Goal: Check status: Check status

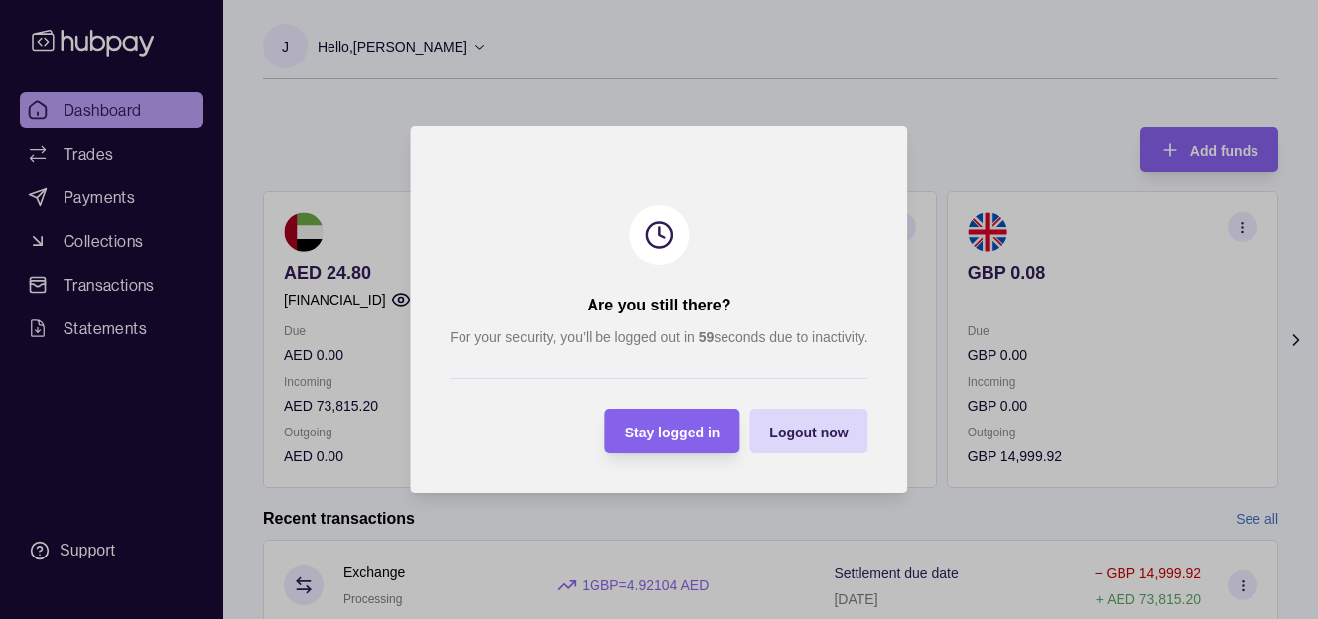
click at [654, 427] on span "Stay logged in" at bounding box center [672, 433] width 95 height 16
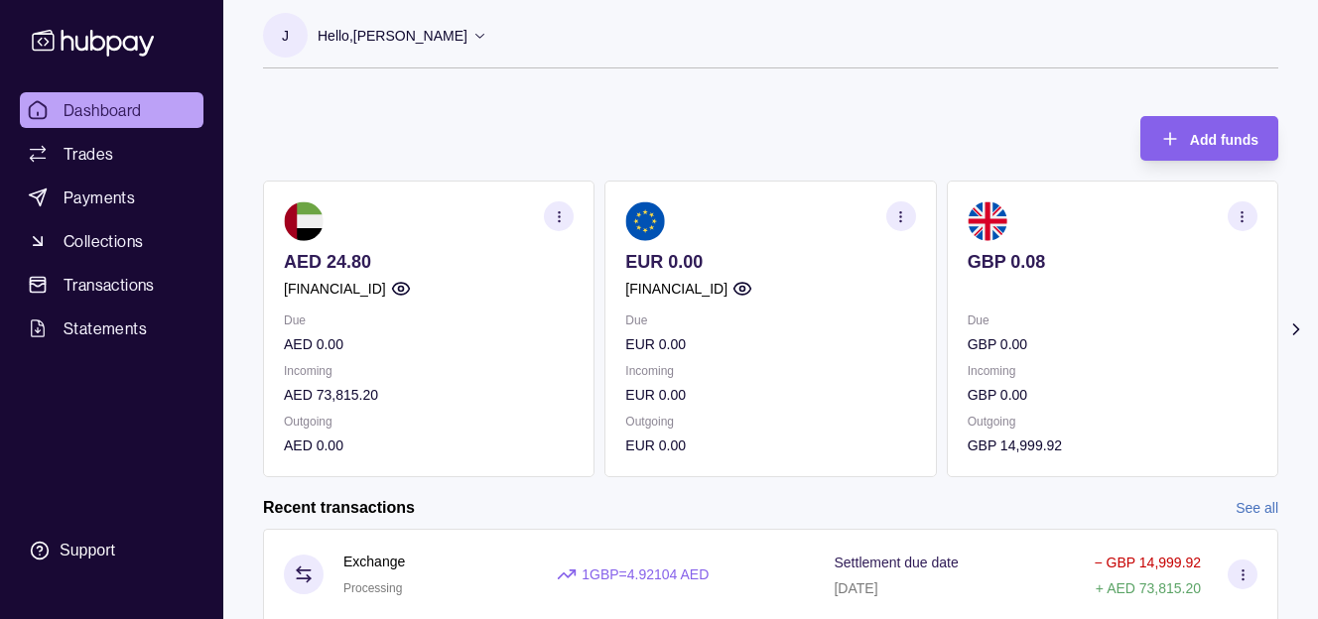
scroll to position [14, 0]
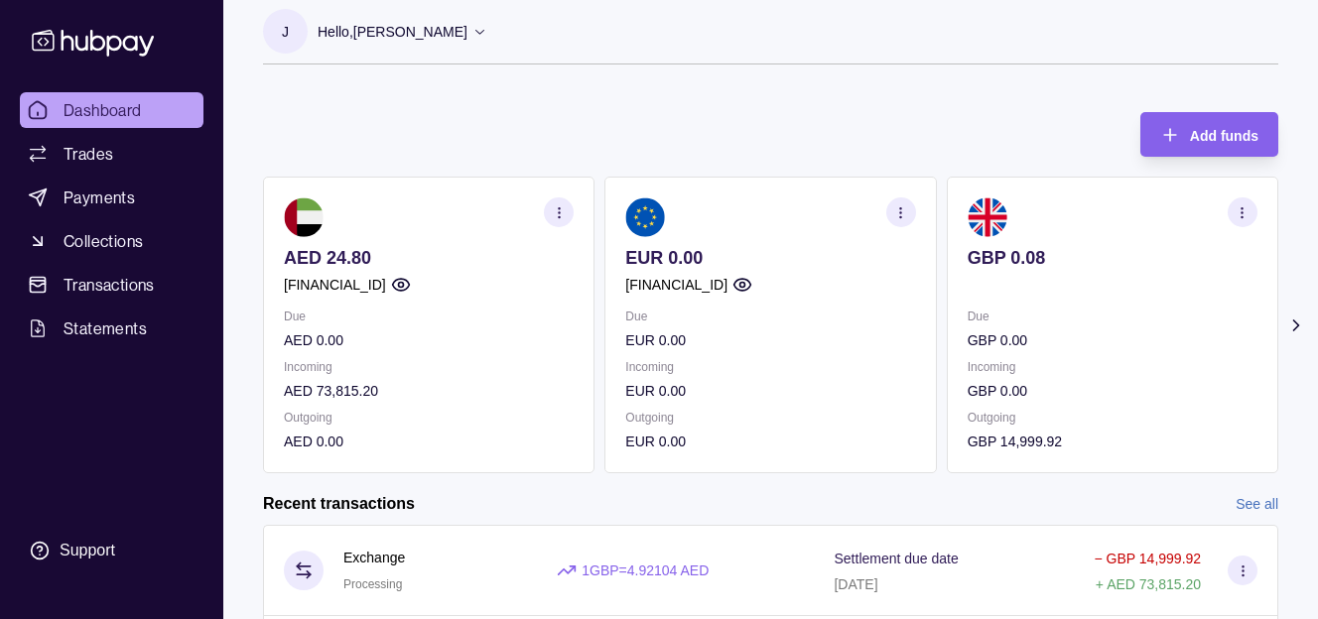
click at [1243, 578] on section at bounding box center [1242, 572] width 30 height 30
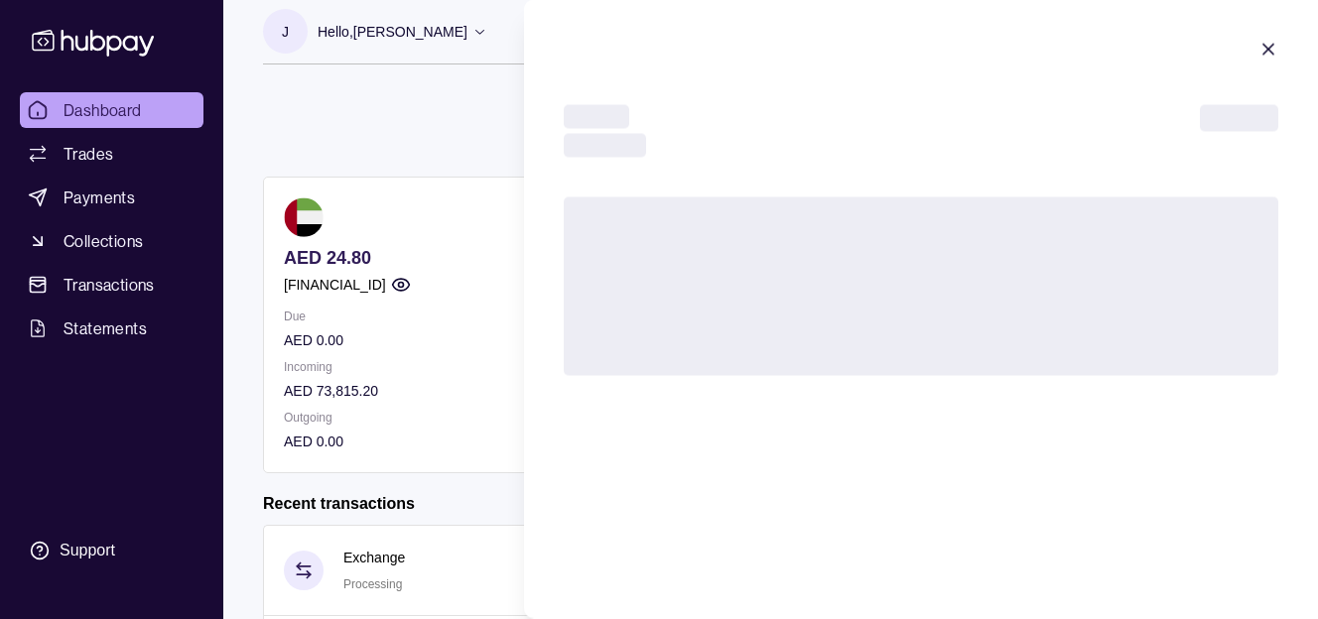
scroll to position [15, 0]
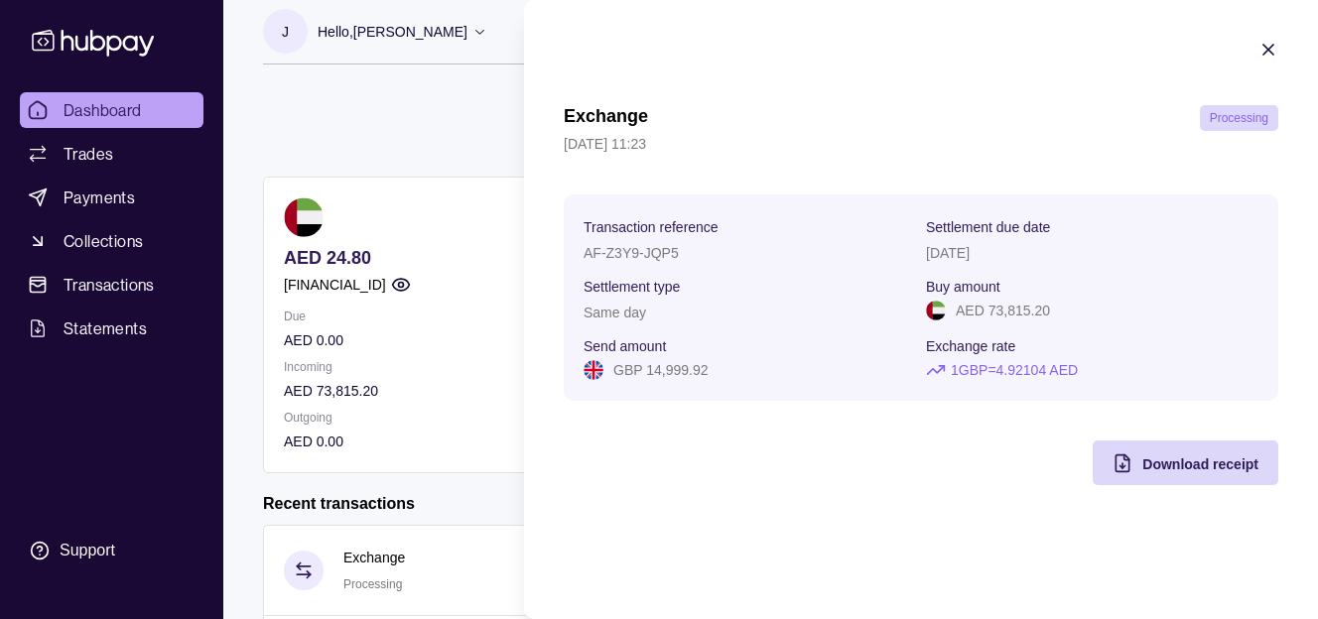
click at [1264, 47] on icon "button" at bounding box center [1268, 50] width 10 height 10
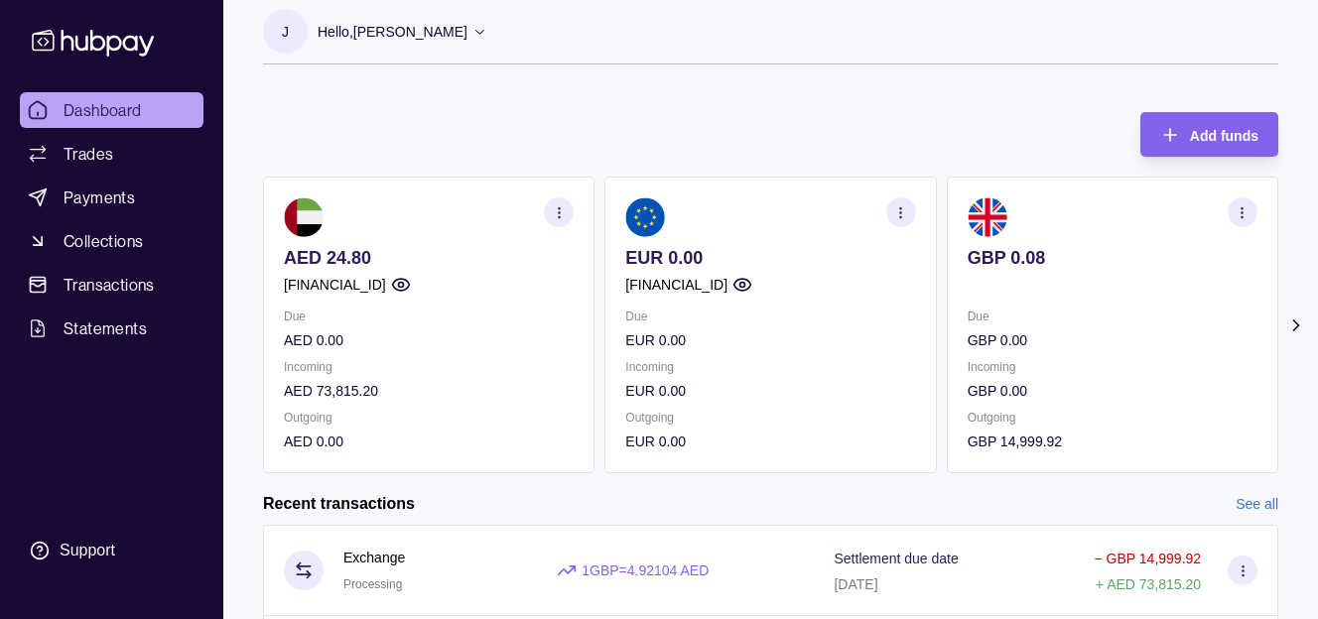
scroll to position [94, 0]
